Goal: Task Accomplishment & Management: Use online tool/utility

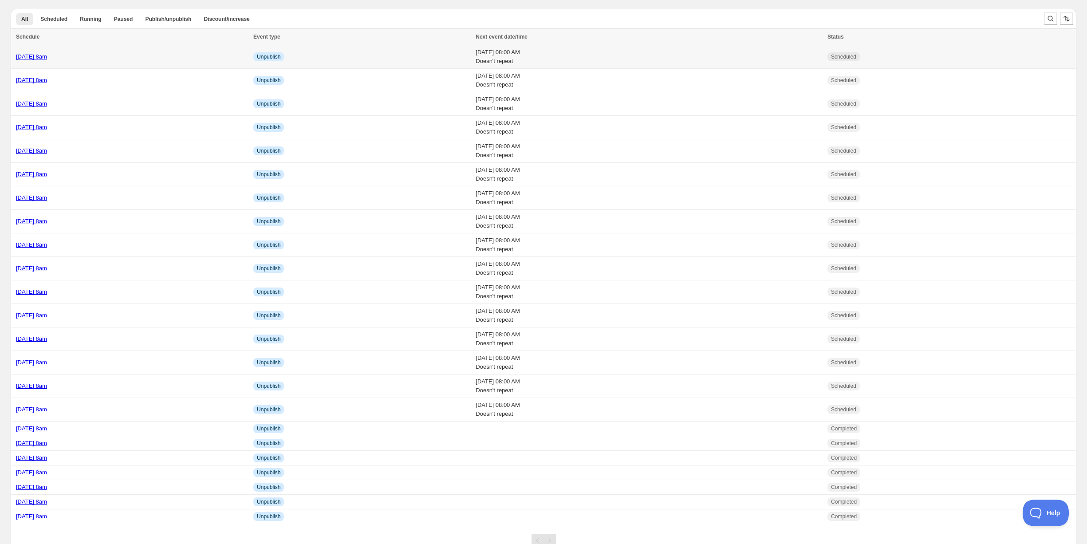
click at [140, 59] on div "Wednesday 22nd October @ 8am" at bounding box center [132, 56] width 232 height 9
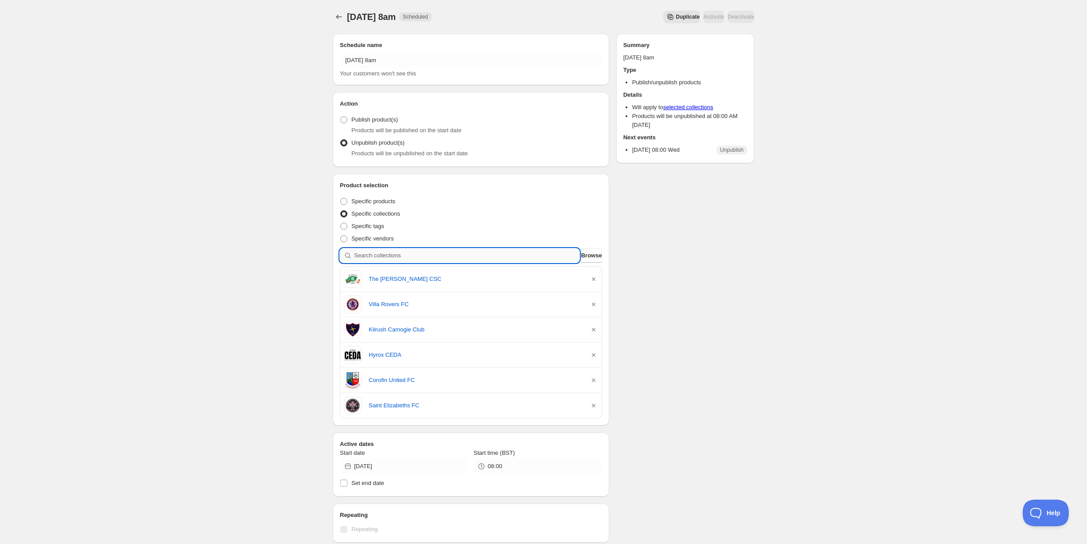
click at [390, 256] on input "search" at bounding box center [466, 255] width 225 height 14
type input "i"
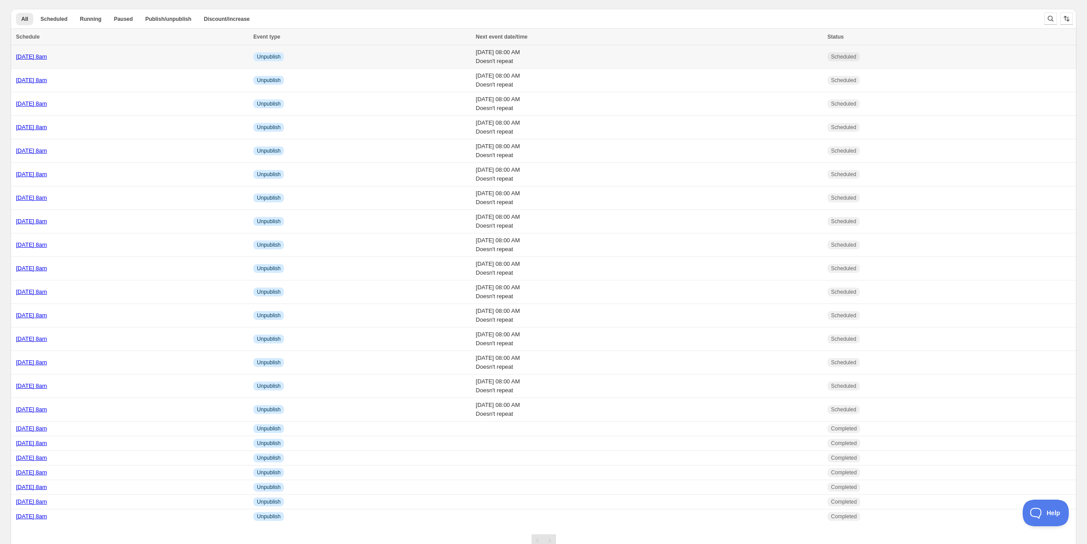
click at [134, 57] on div "Wednesday 22nd October @ 8am" at bounding box center [132, 56] width 232 height 9
click at [130, 198] on div "Friday 17th October @ 8am" at bounding box center [132, 197] width 232 height 9
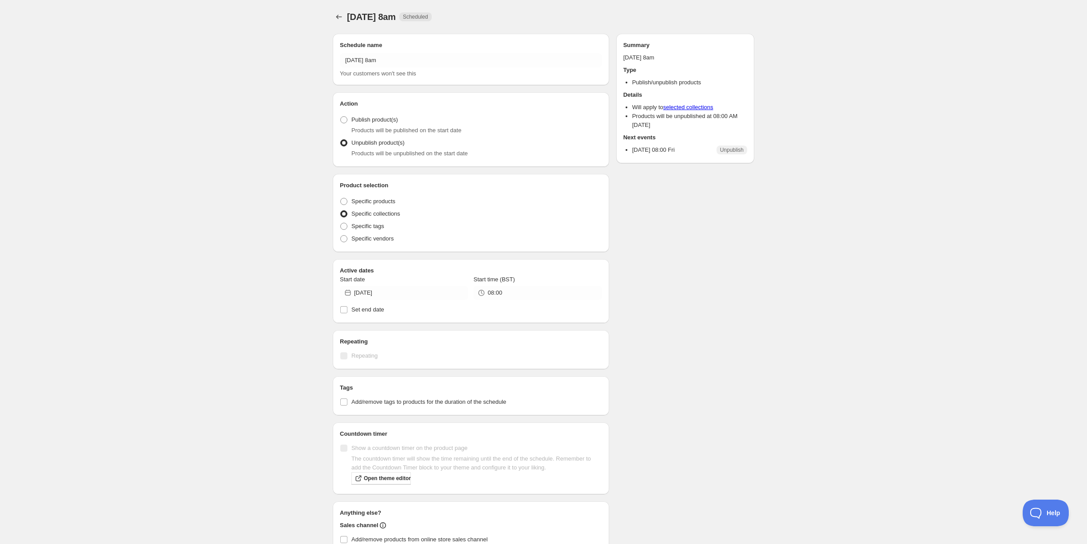
radio input "true"
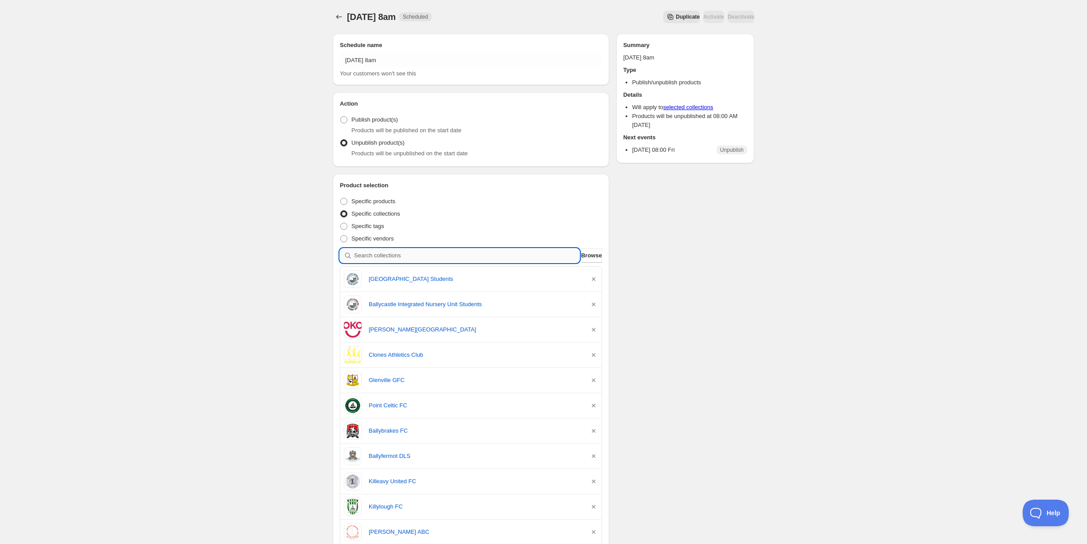
click at [400, 255] on input "search" at bounding box center [466, 255] width 225 height 14
type input "o"
